Goal: Download file/media

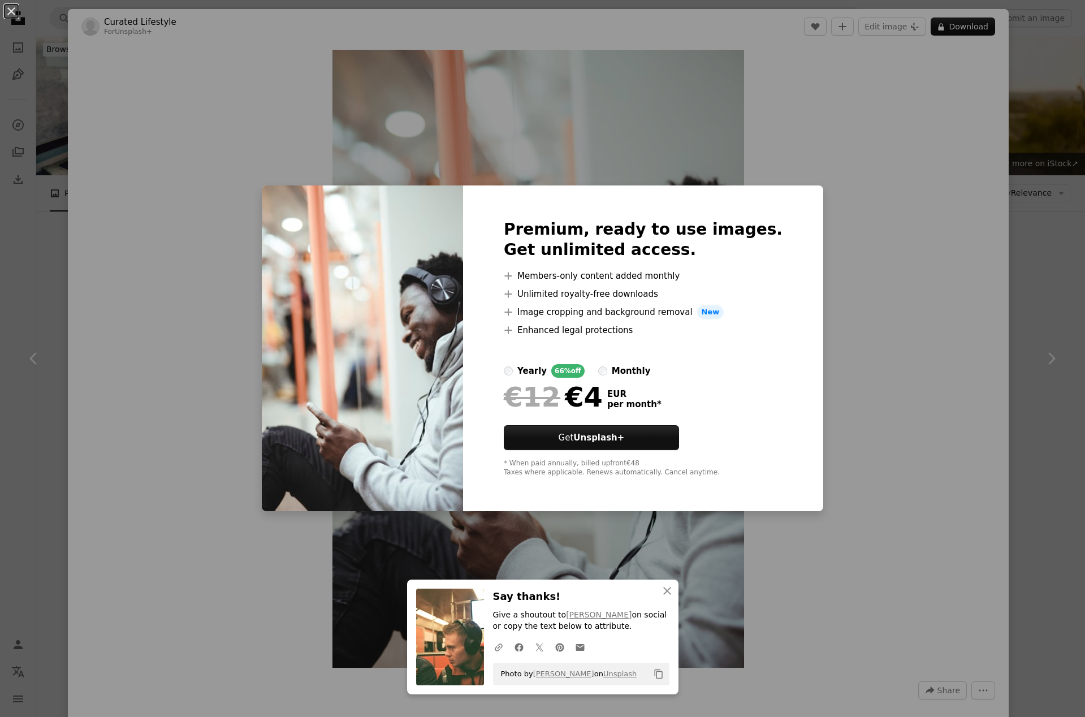
scroll to position [1664, 0]
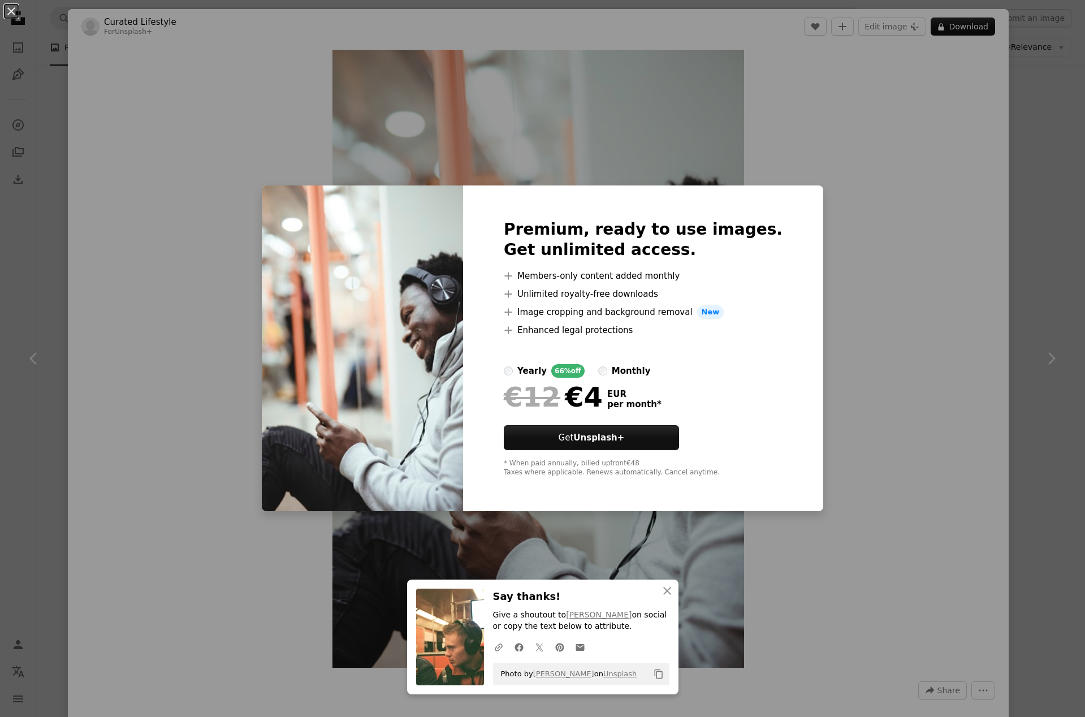
click at [854, 245] on div "An X shape Premium, ready to use images. Get unlimited access. A plus sign Memb…" at bounding box center [542, 358] width 1085 height 717
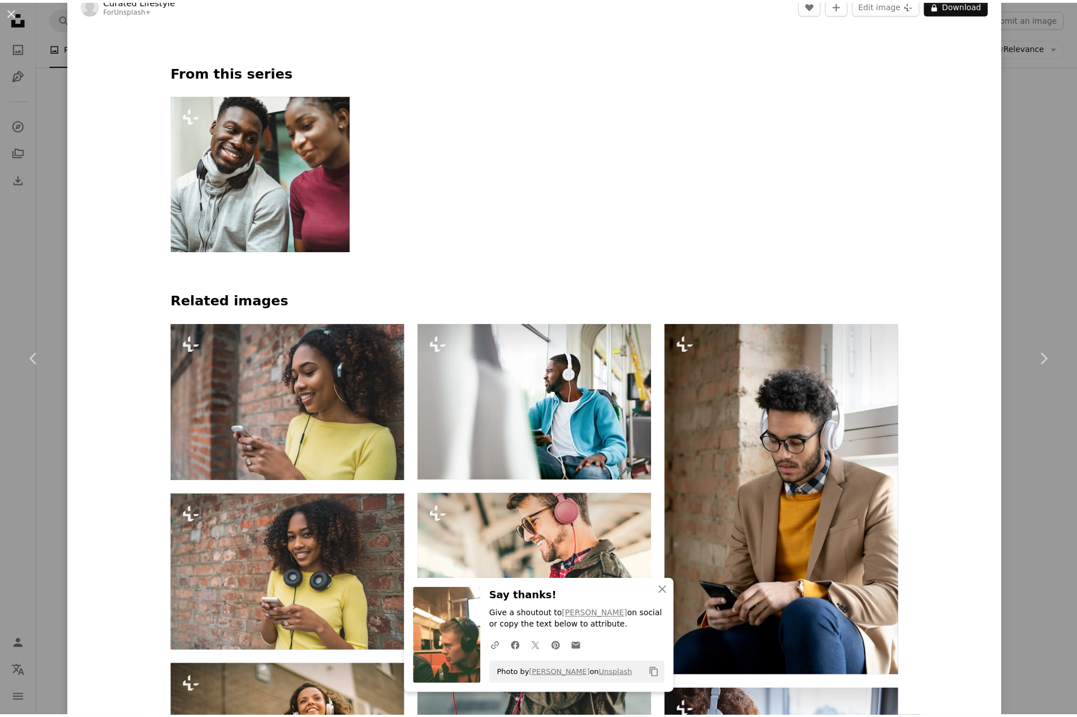
scroll to position [755, 0]
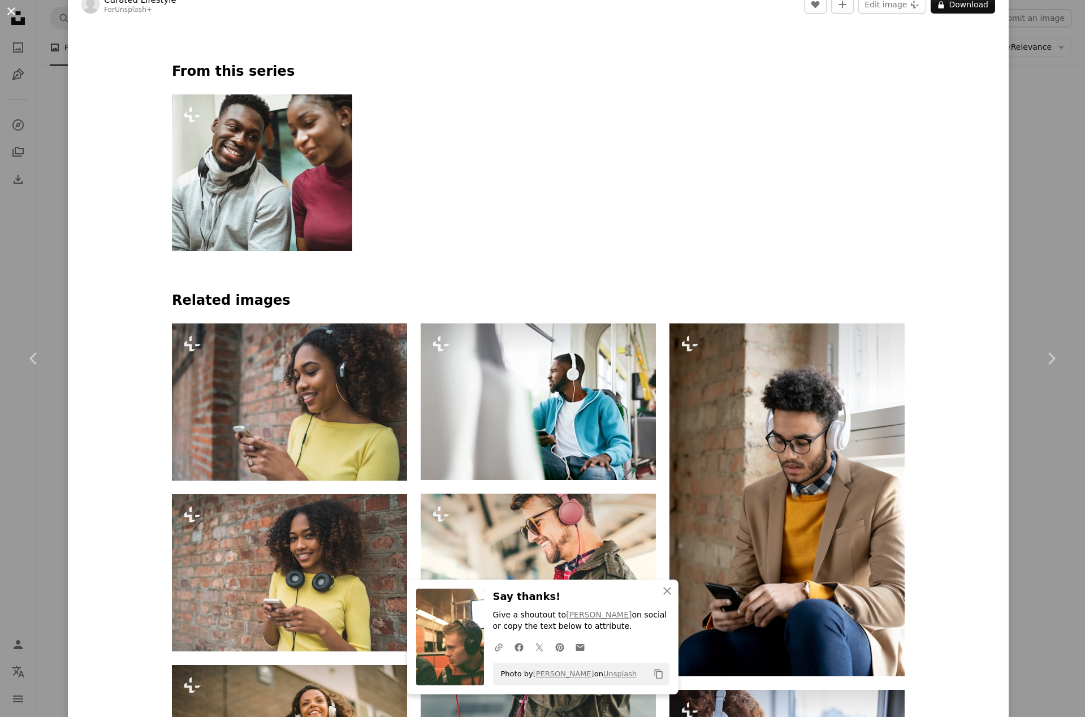
click at [11, 14] on button "An X shape" at bounding box center [12, 12] width 14 height 14
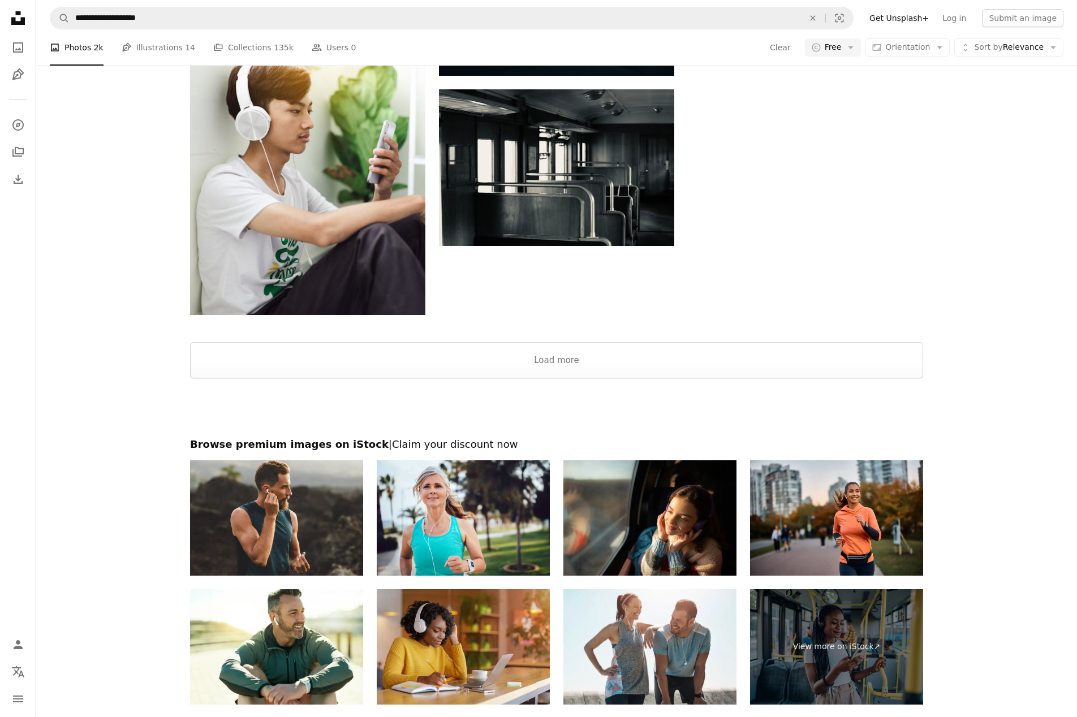
scroll to position [3627, 0]
